Goal: Navigation & Orientation: Go to known website

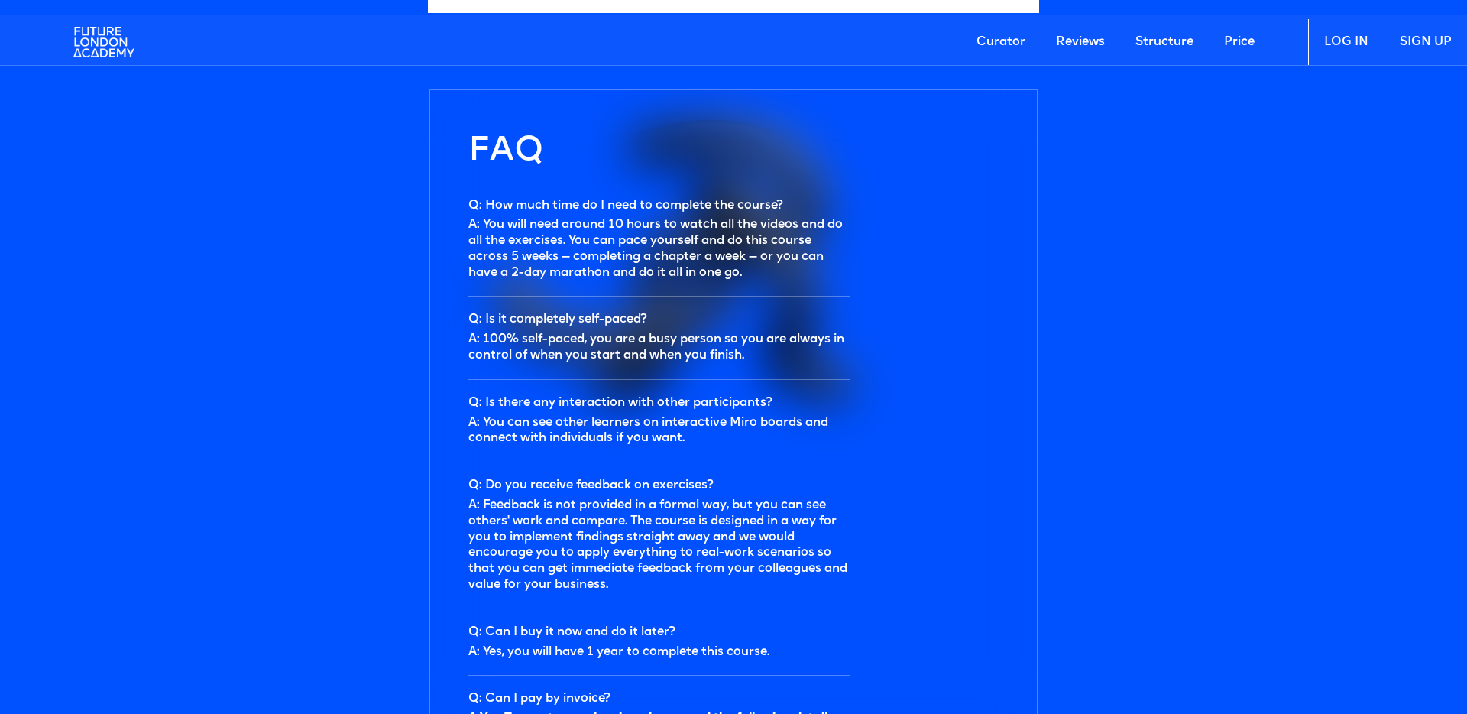
scroll to position [5319, 0]
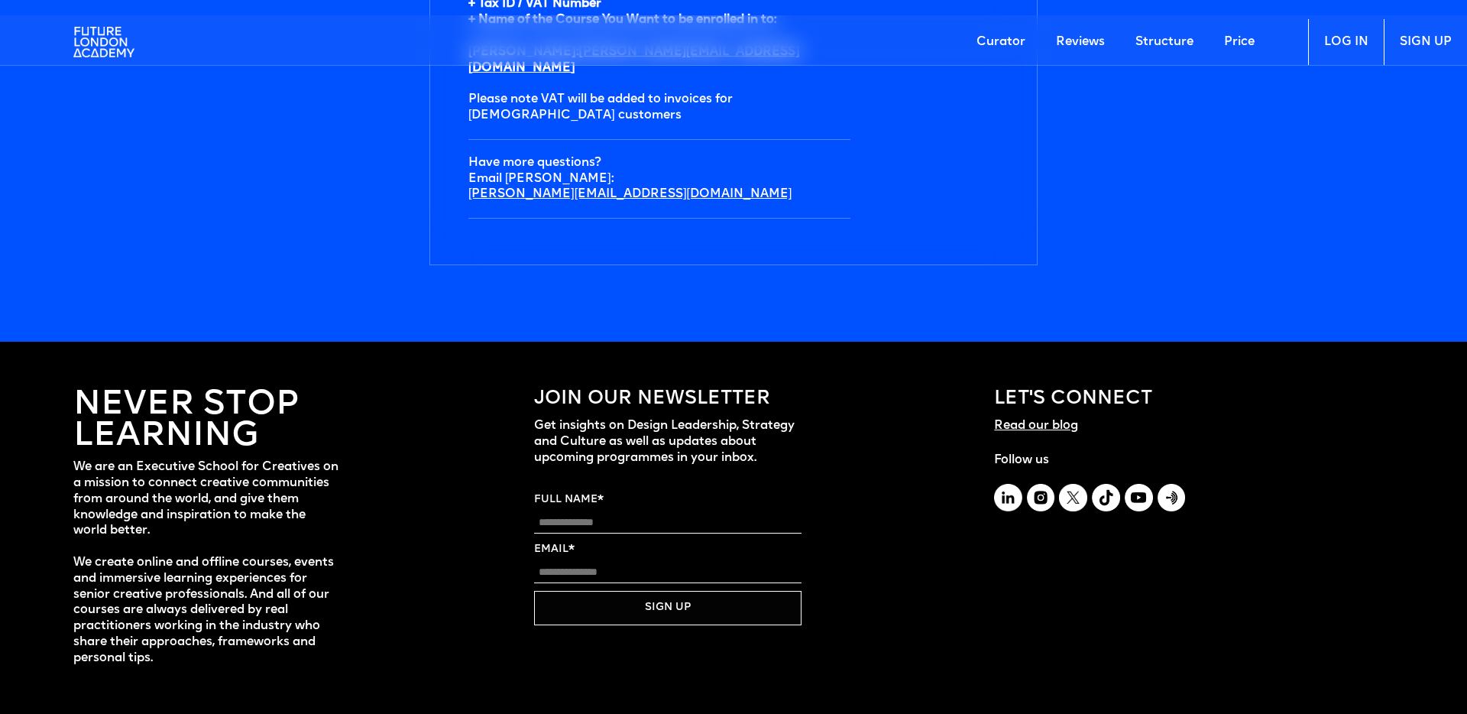
click at [117, 42] on img at bounding box center [103, 42] width 61 height 46
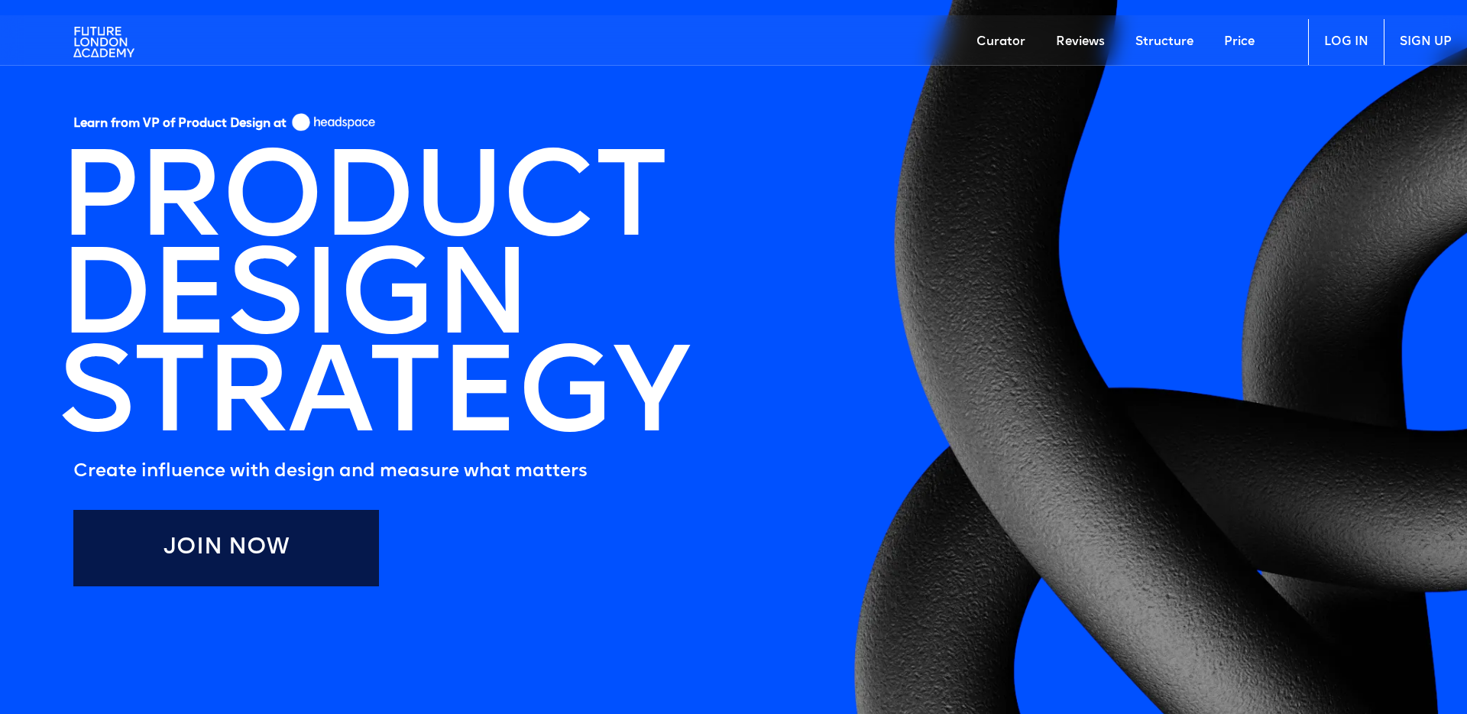
scroll to position [0, 0]
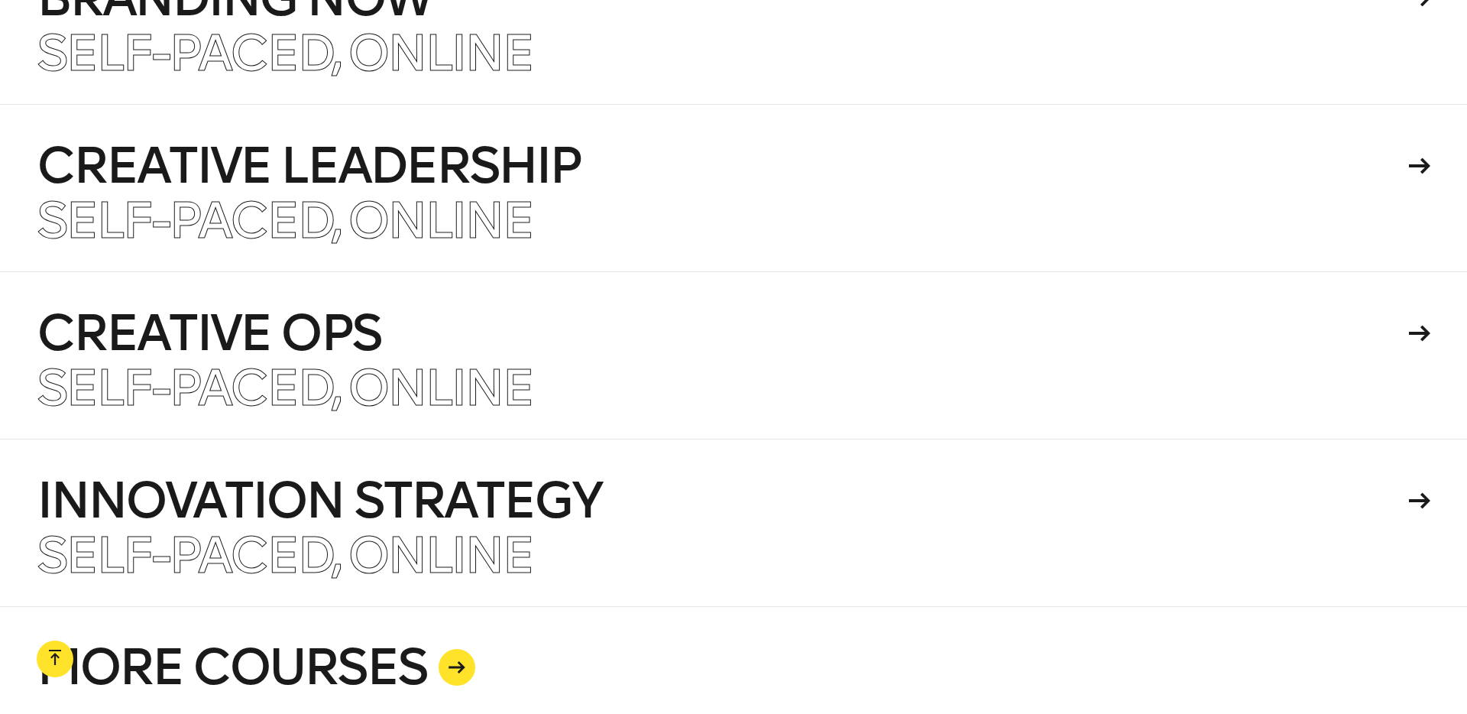
scroll to position [3824, 0]
